Goal: Check status: Check status

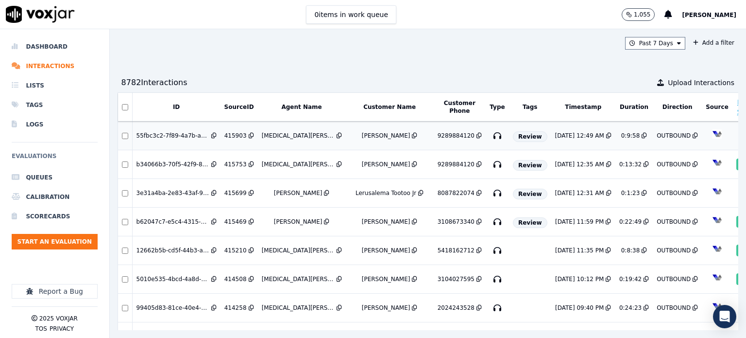
click at [284, 134] on div "[MEDICAL_DATA][PERSON_NAME]" at bounding box center [298, 136] width 73 height 8
click at [356, 191] on div "Lerusalema Tootoo Jr" at bounding box center [386, 193] width 61 height 8
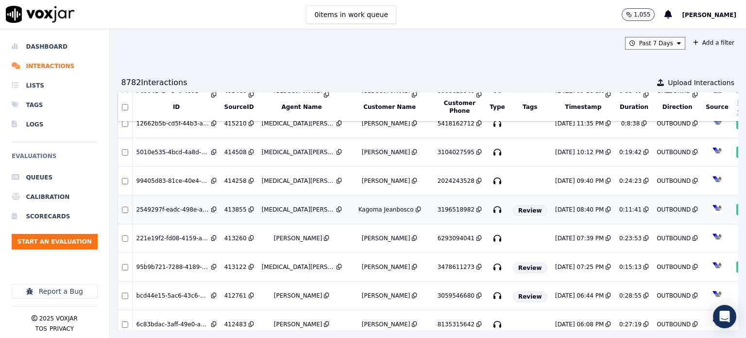
scroll to position [146, 0]
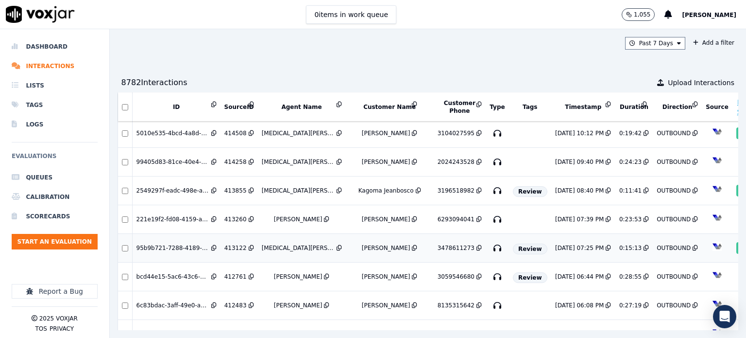
click at [555, 244] on div "8/8/25 07:25 PM" at bounding box center [579, 248] width 49 height 8
click at [331, 54] on div "Past 7 Days Add a filter 8782 Interaction s Upload Interactions ID SourceID Age…" at bounding box center [428, 183] width 636 height 308
click at [270, 158] on div "[MEDICAL_DATA][PERSON_NAME]" at bounding box center [298, 162] width 73 height 8
click at [376, 57] on div "Past 7 Days Add a filter 8782 Interaction s Upload Interactions ID SourceID Age…" at bounding box center [428, 183] width 636 height 308
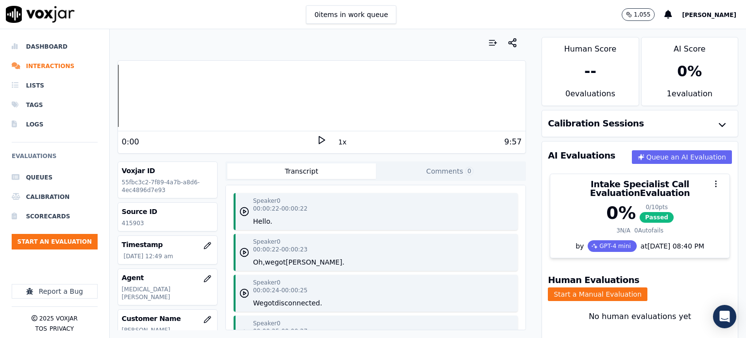
click at [317, 139] on icon at bounding box center [322, 140] width 10 height 10
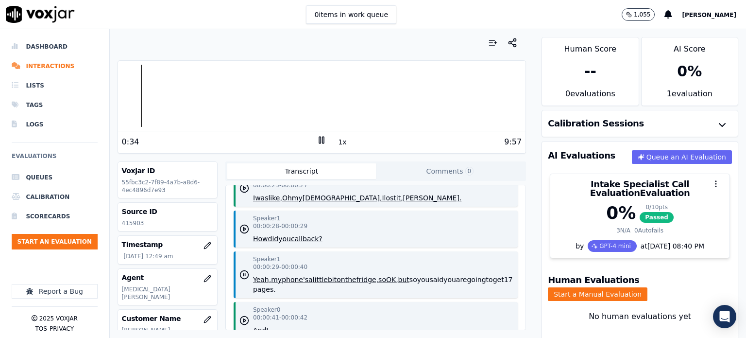
scroll to position [194, 0]
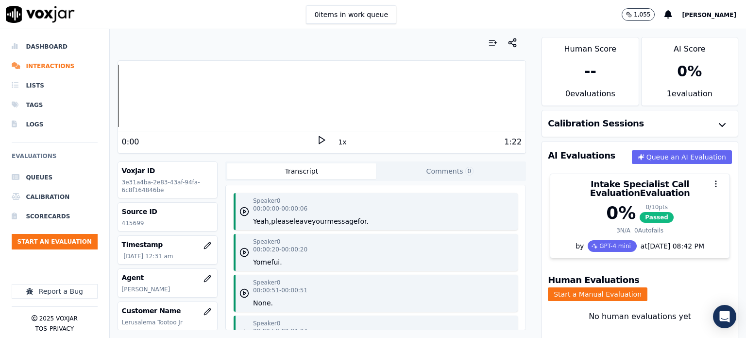
click at [318, 142] on icon at bounding box center [322, 140] width 10 height 10
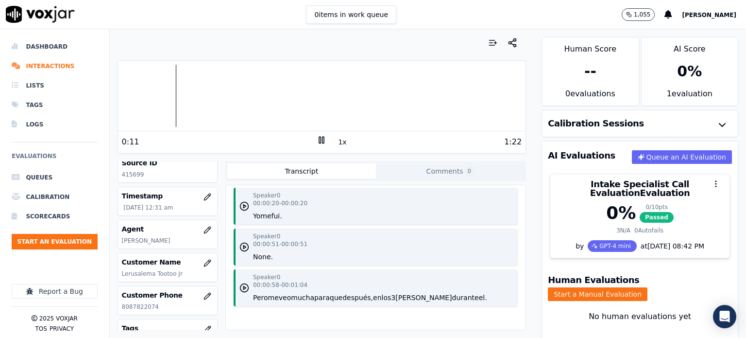
scroll to position [75, 0]
click at [243, 286] on polygon "button" at bounding box center [244, 287] width 2 height 3
click at [239, 283] on icon "button" at bounding box center [244, 288] width 10 height 10
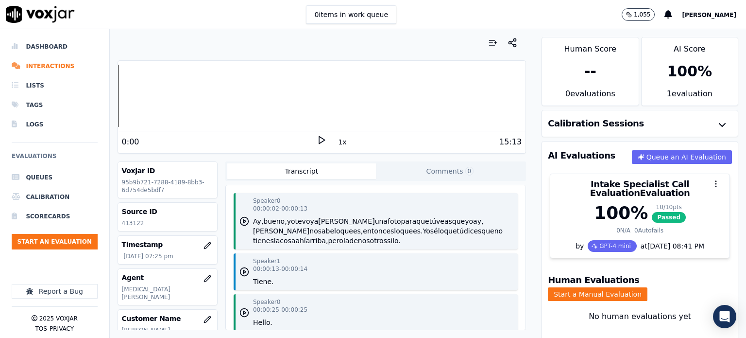
click at [317, 140] on icon at bounding box center [322, 140] width 10 height 10
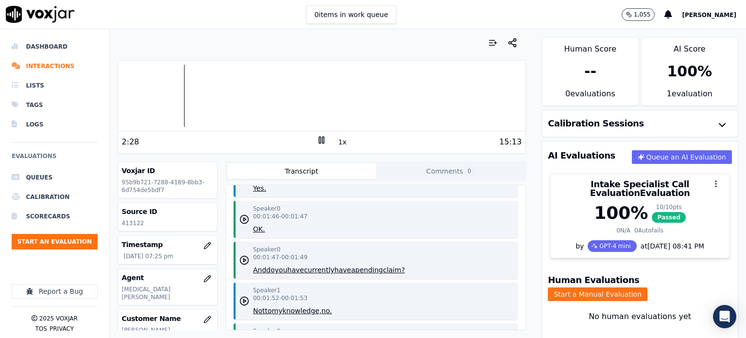
scroll to position [1409, 0]
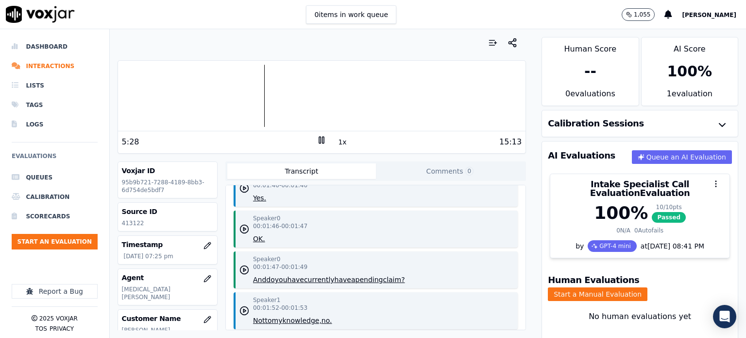
click at [170, 93] on div at bounding box center [322, 96] width 408 height 62
click at [156, 93] on div at bounding box center [322, 96] width 408 height 62
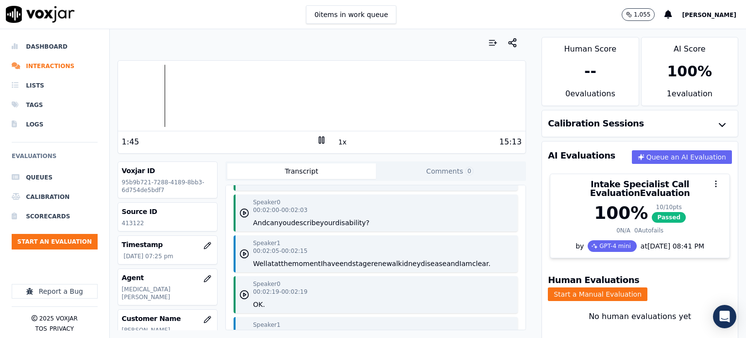
scroll to position [1700, 0]
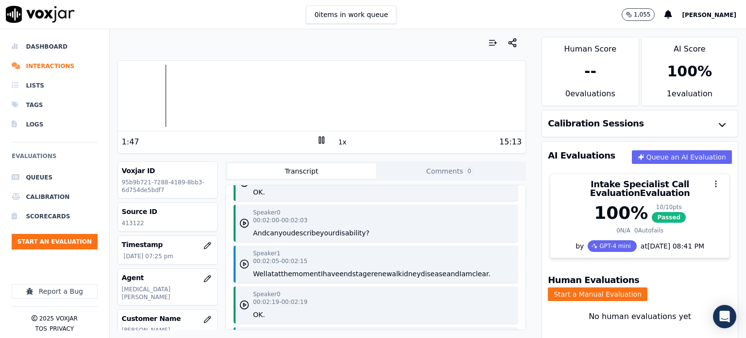
click at [240, 259] on icon "button" at bounding box center [244, 264] width 10 height 10
click at [319, 137] on rect at bounding box center [319, 139] width 1 height 6
click at [319, 136] on polygon at bounding box center [322, 139] width 6 height 7
click at [243, 259] on icon "button" at bounding box center [244, 264] width 10 height 10
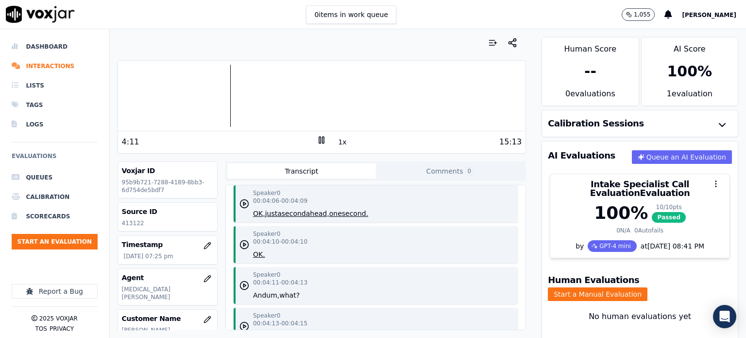
scroll to position [3400, 0]
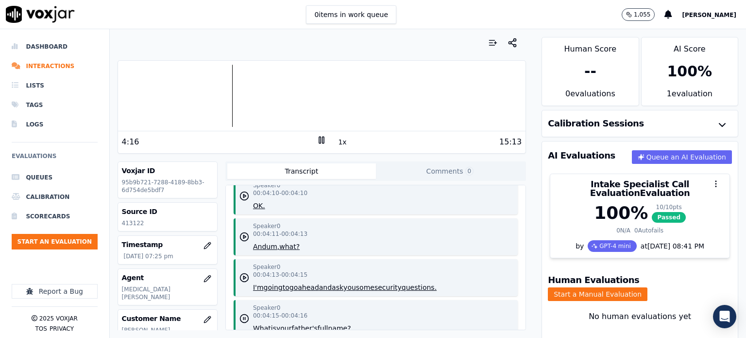
click at [319, 139] on rect at bounding box center [319, 139] width 1 height 6
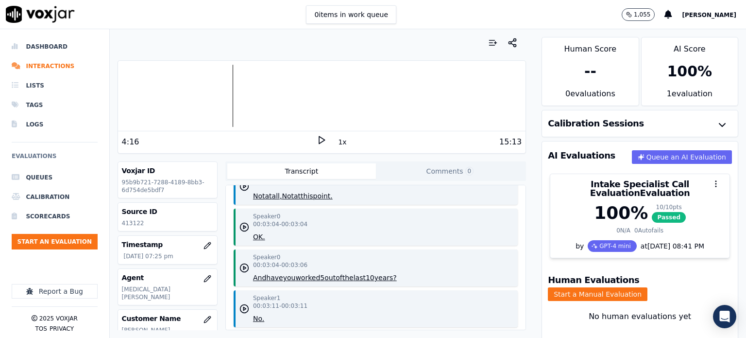
scroll to position [2234, 0]
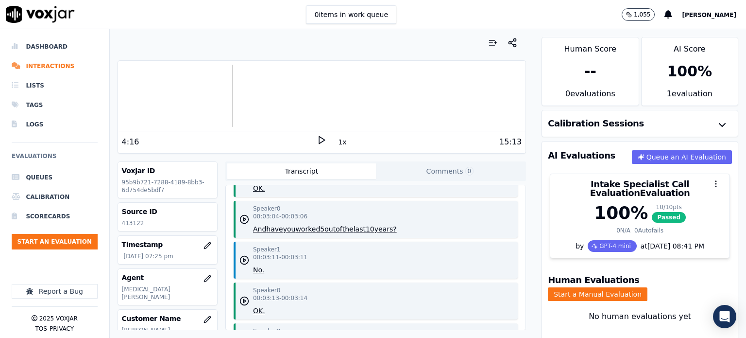
click at [319, 137] on polygon at bounding box center [322, 139] width 6 height 7
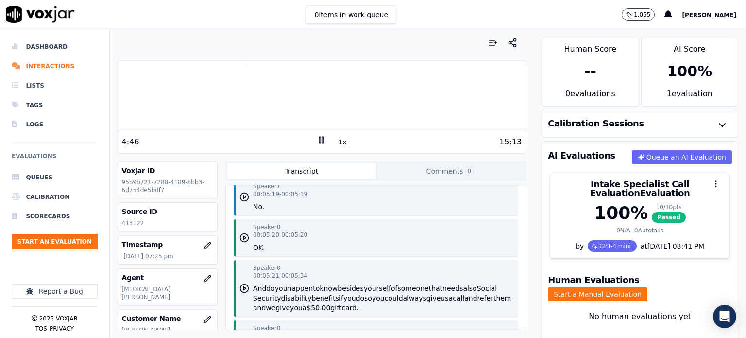
scroll to position [4614, 0]
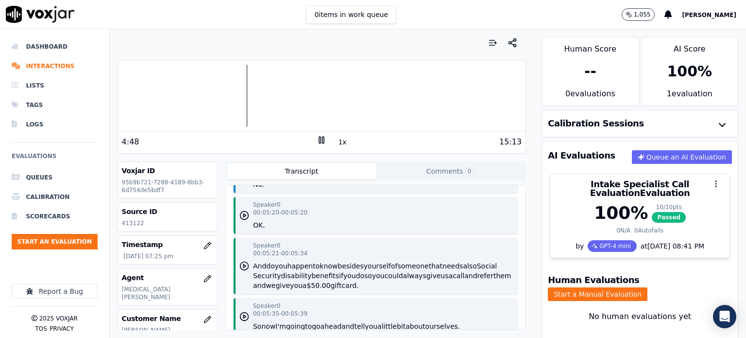
click at [243, 264] on polygon "button" at bounding box center [244, 265] width 2 height 3
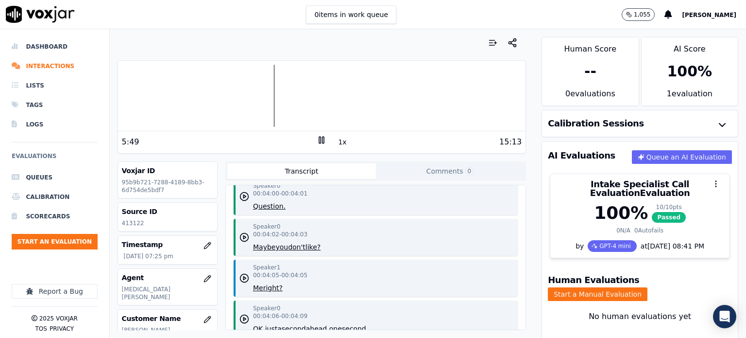
scroll to position [3011, 0]
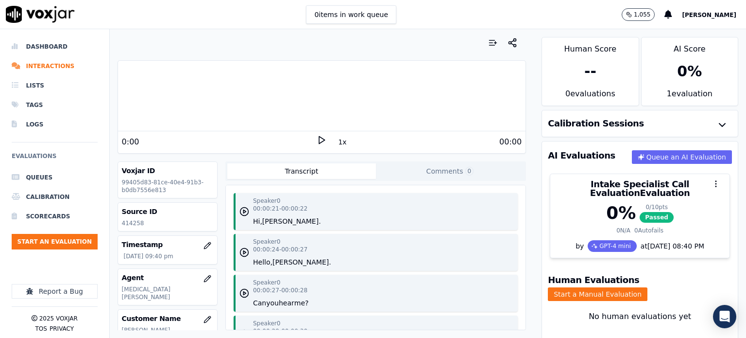
click at [319, 140] on polygon at bounding box center [322, 139] width 6 height 7
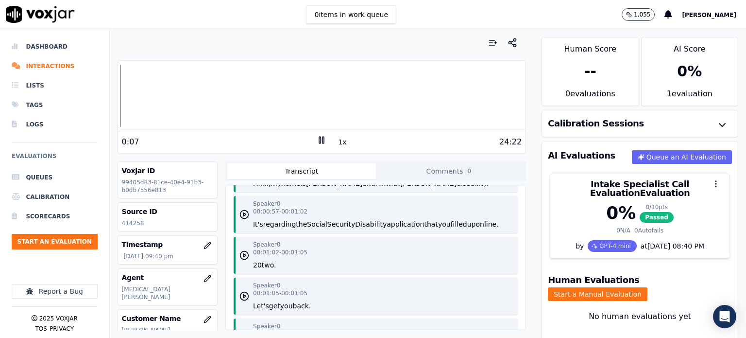
scroll to position [389, 0]
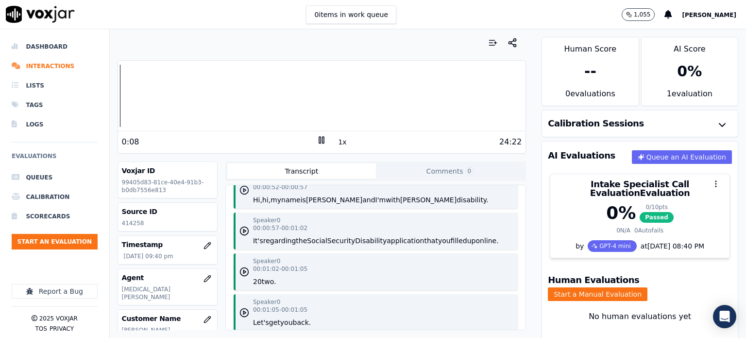
click at [243, 190] on polygon "button" at bounding box center [244, 189] width 2 height 3
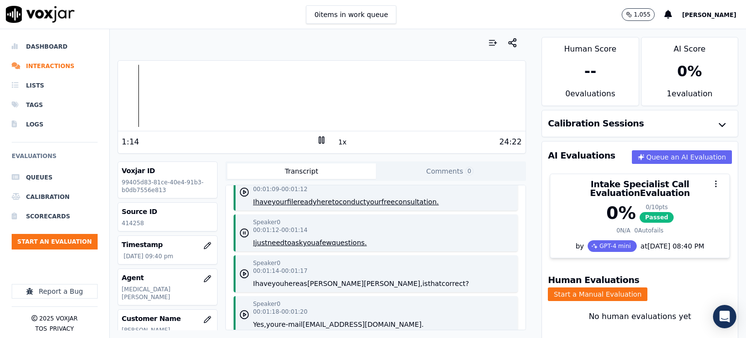
scroll to position [680, 0]
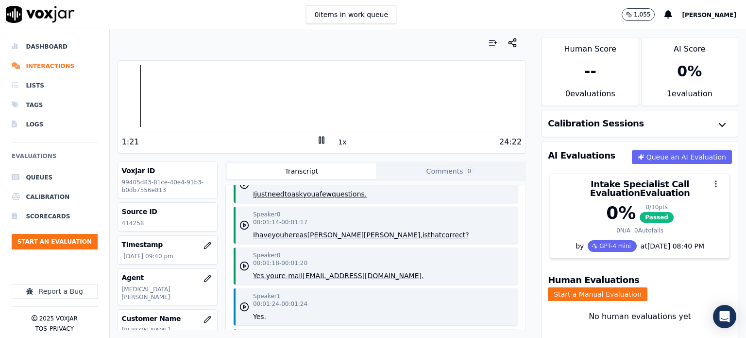
click at [319, 138] on rect at bounding box center [319, 139] width 1 height 6
click at [317, 138] on icon at bounding box center [322, 140] width 10 height 10
click at [323, 139] on rect at bounding box center [323, 139] width 1 height 6
